Goal: Transaction & Acquisition: Obtain resource

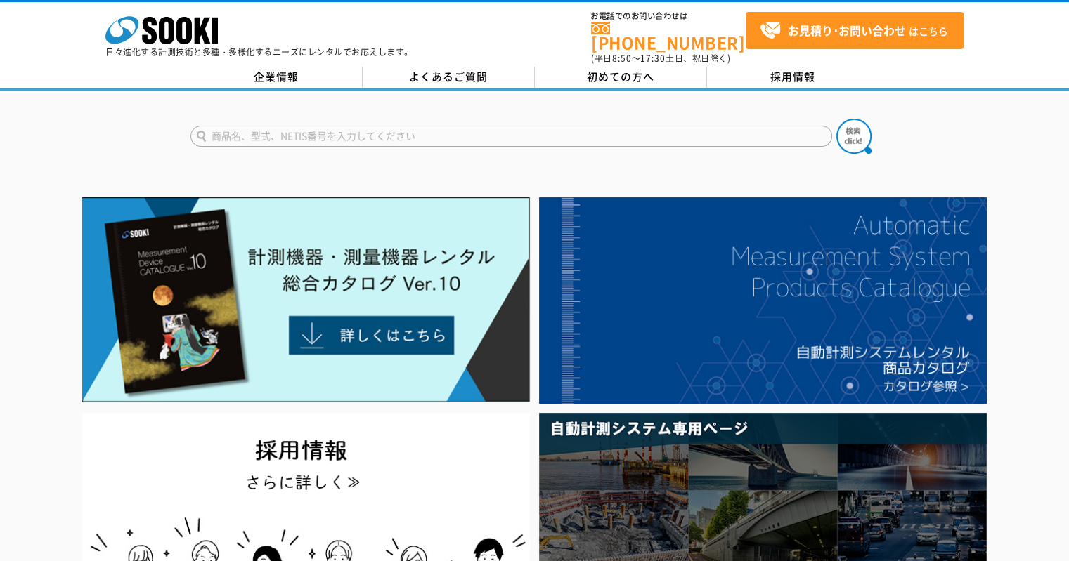
click at [288, 126] on input "text" at bounding box center [511, 136] width 642 height 21
type input "ph"
click at [836, 119] on button at bounding box center [853, 136] width 35 height 35
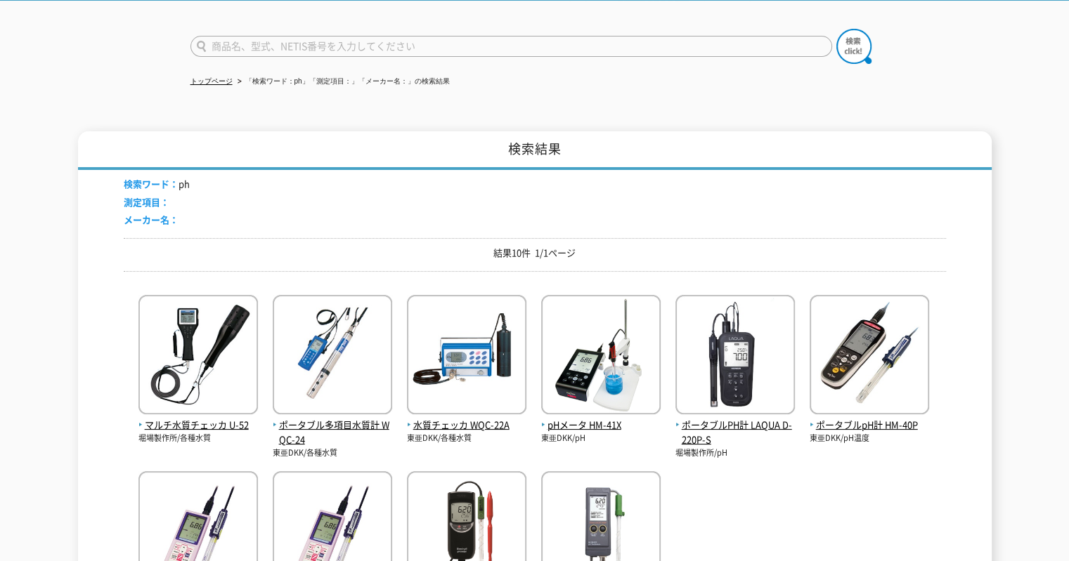
scroll to position [141, 0]
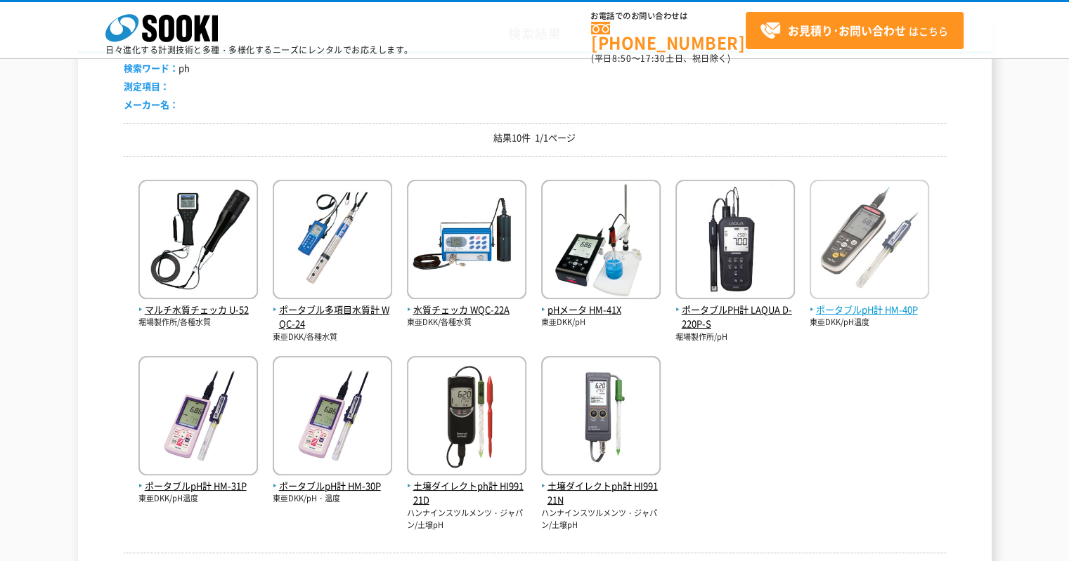
click at [862, 251] on img at bounding box center [868, 241] width 119 height 123
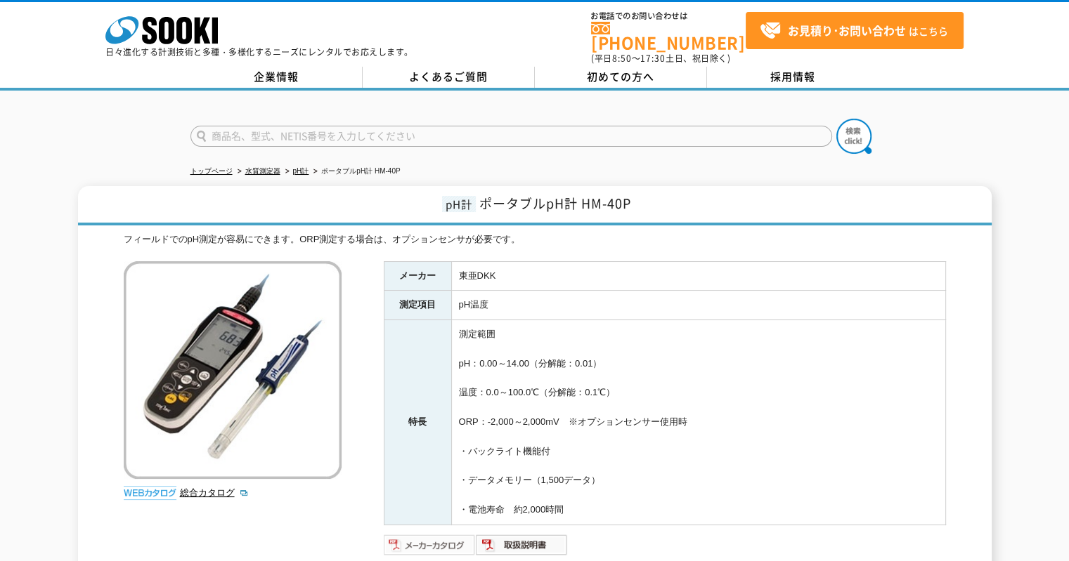
click at [424, 536] on img at bounding box center [430, 545] width 92 height 22
